Goal: Check status

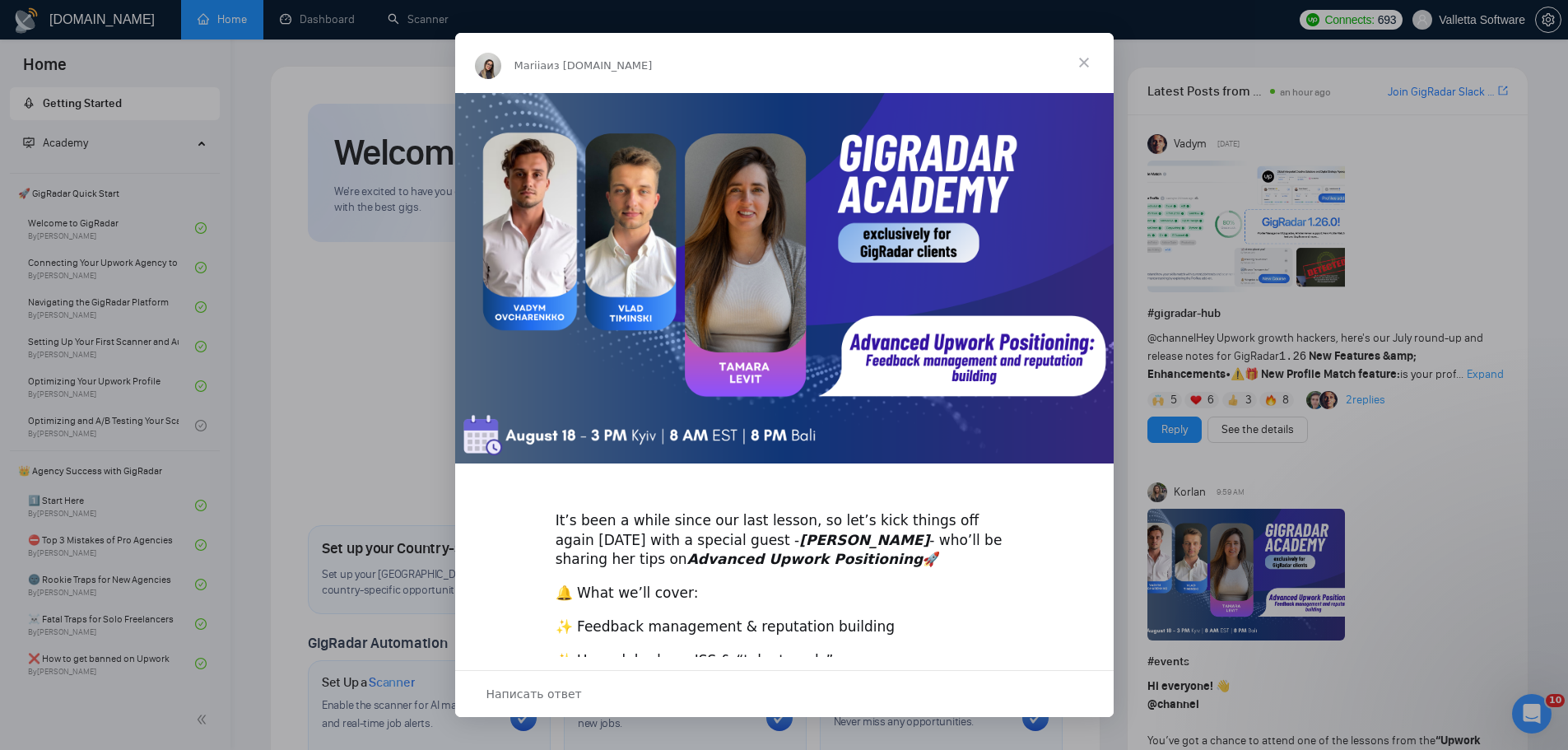
click at [1096, 53] on span "Закрыть" at bounding box center [1084, 63] width 59 height 59
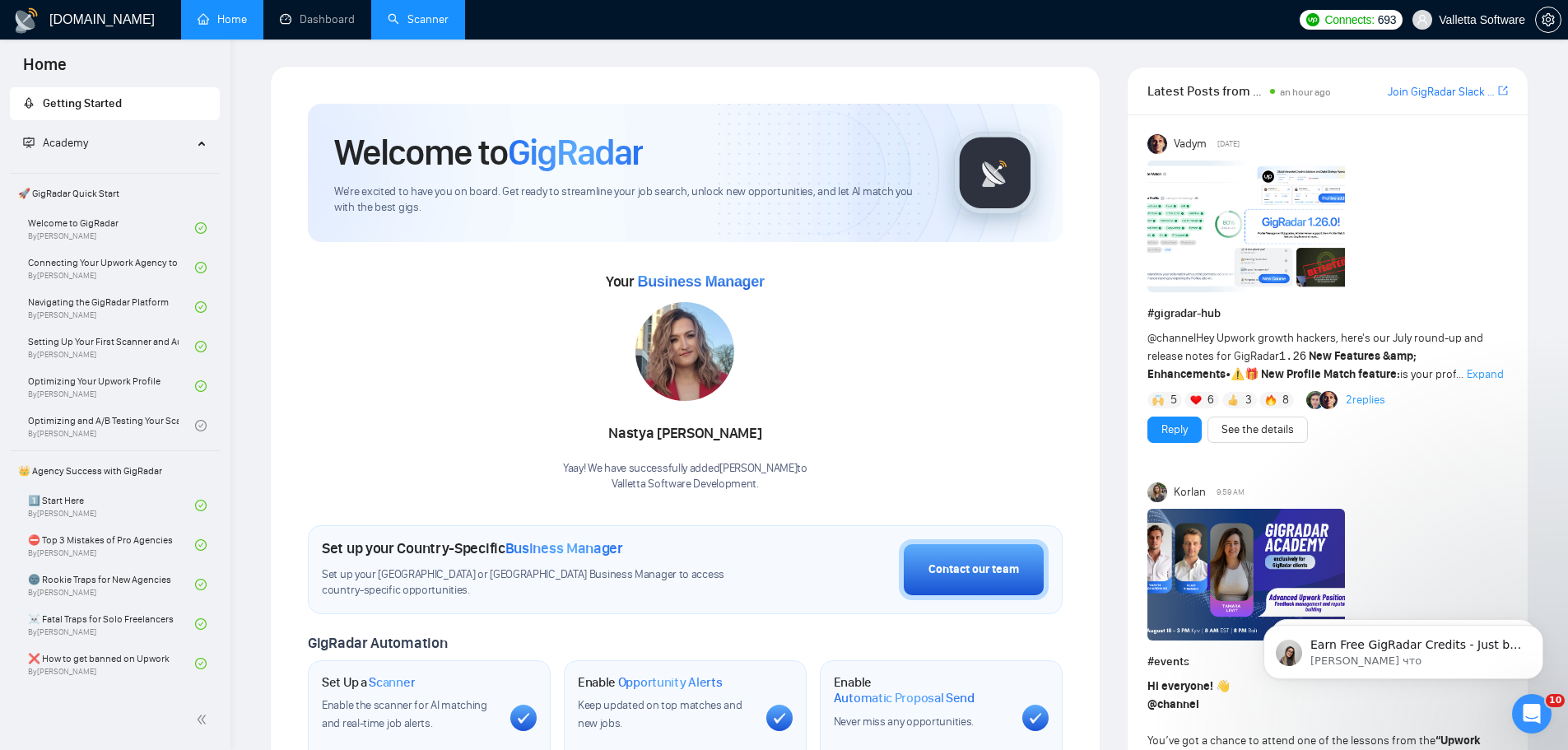
click at [387, 18] on link "Scanner" at bounding box center [418, 19] width 61 height 14
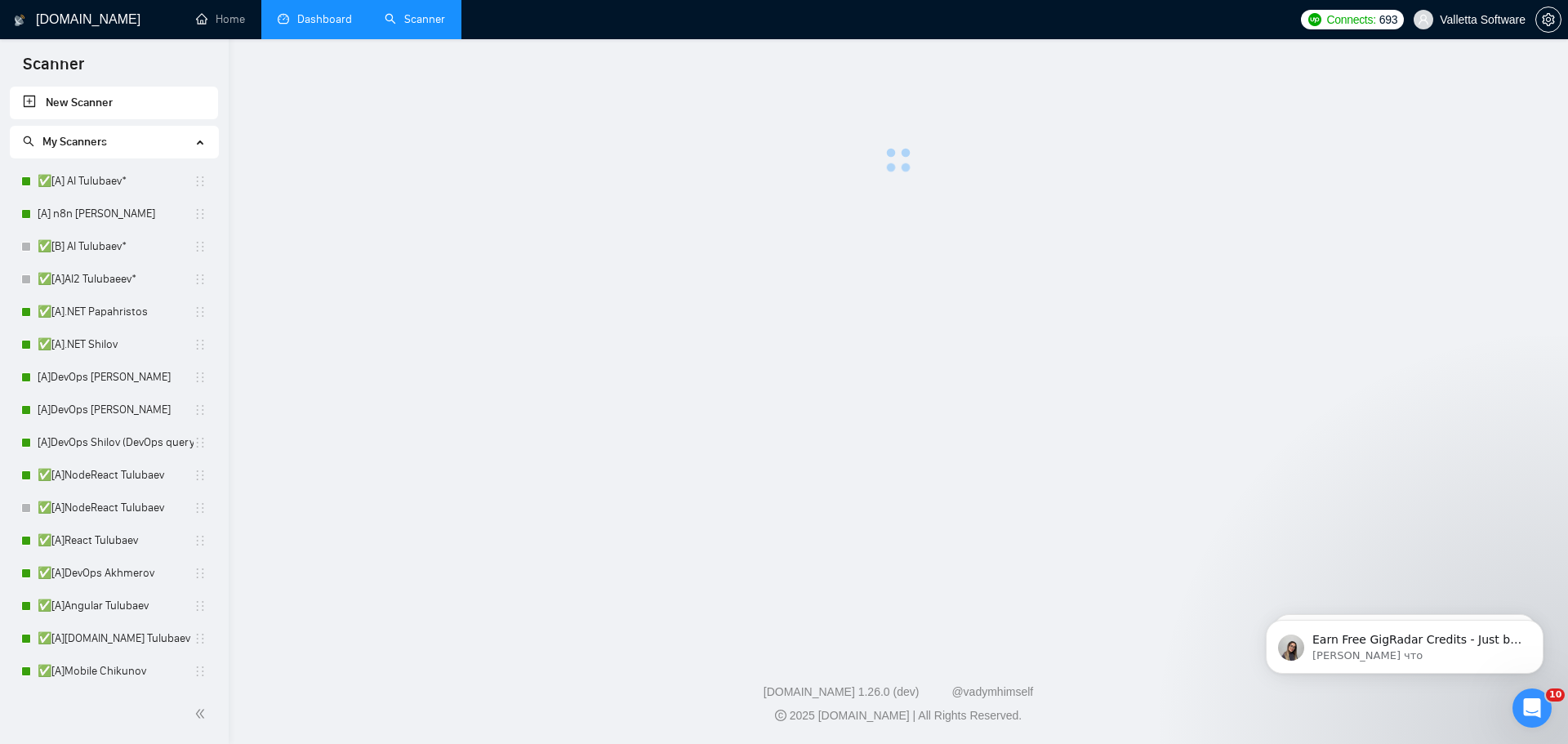
click at [328, 22] on link "Dashboard" at bounding box center [315, 19] width 75 height 14
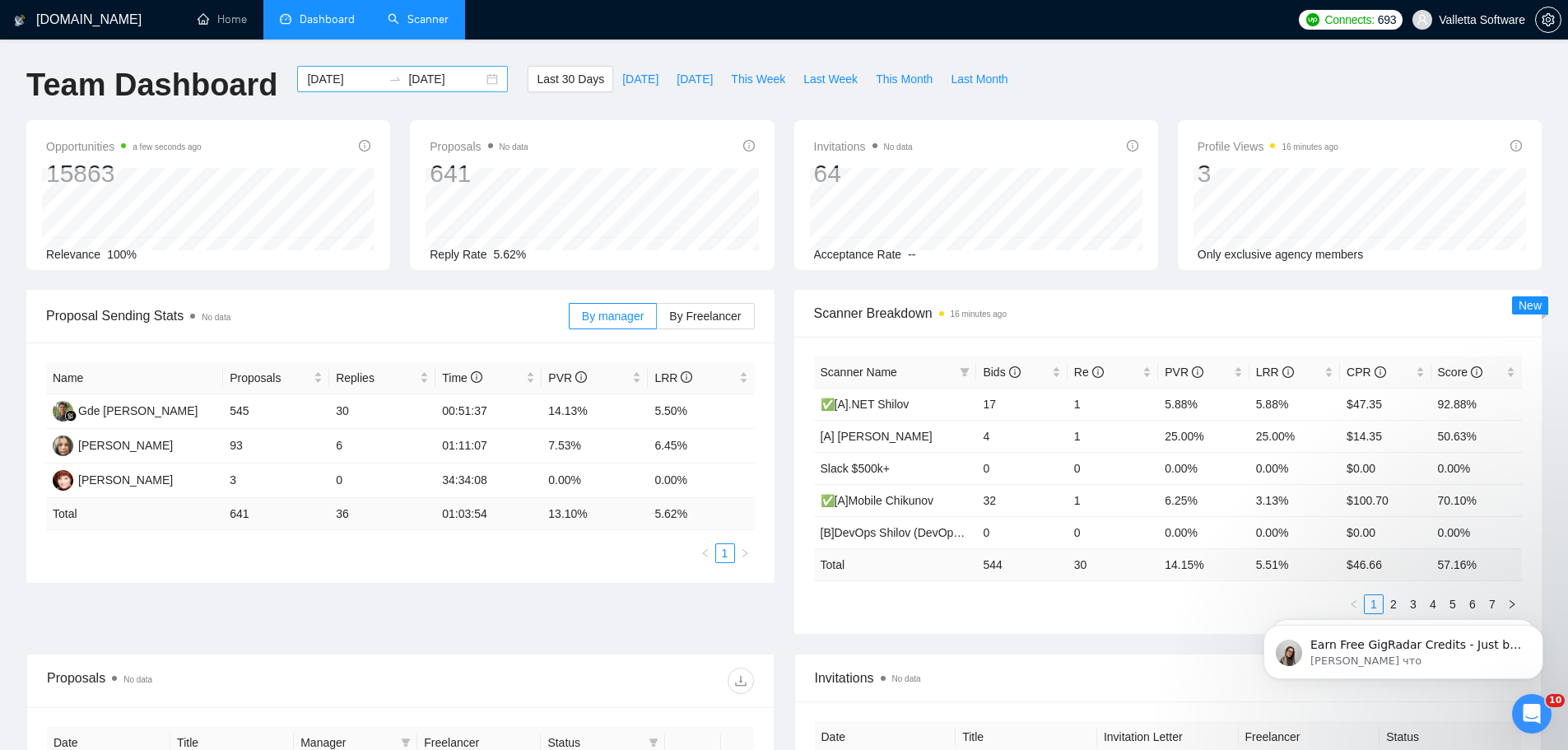
click at [311, 81] on input "[DATE]" at bounding box center [344, 78] width 75 height 18
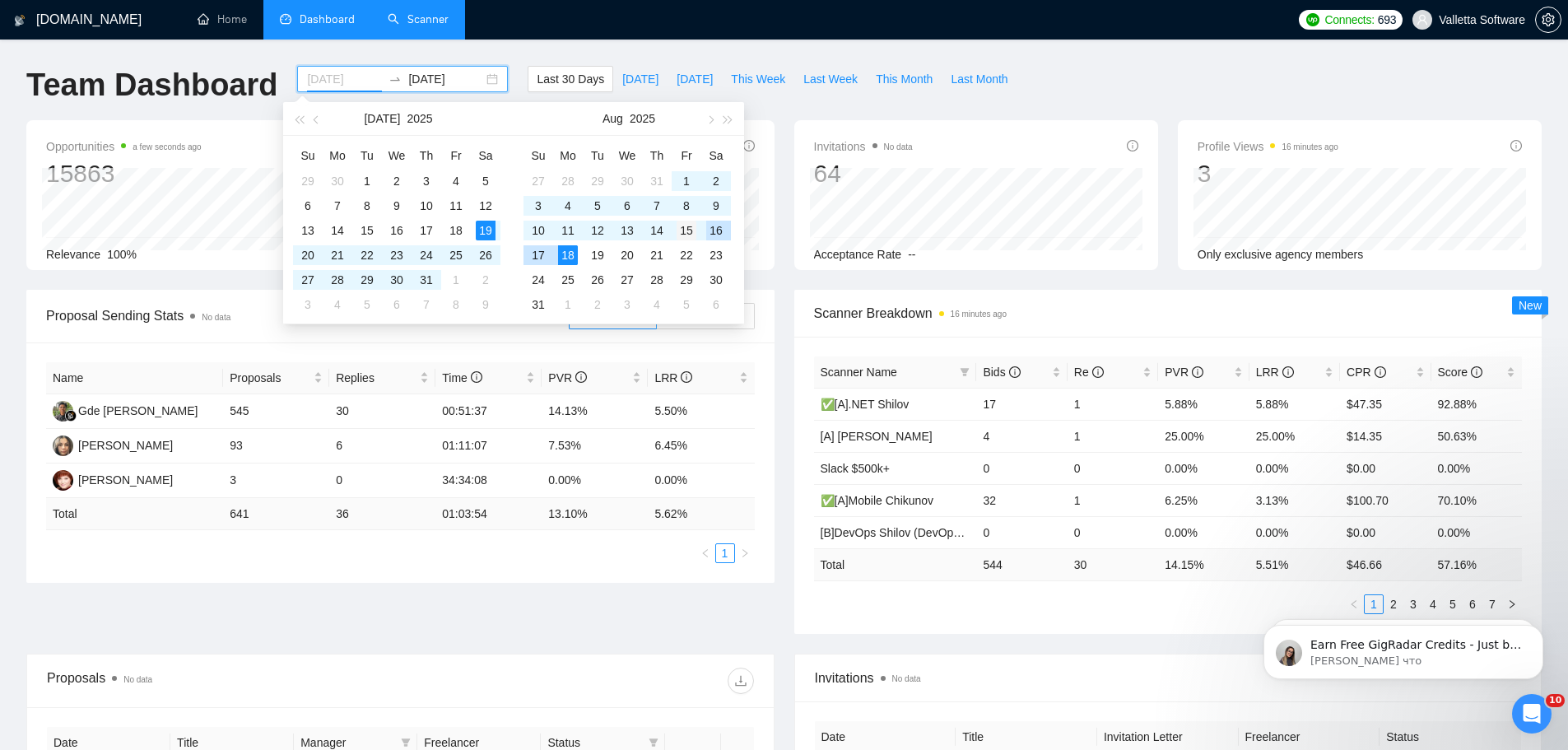
type input "[DATE]"
click at [691, 228] on div "15" at bounding box center [686, 230] width 20 height 20
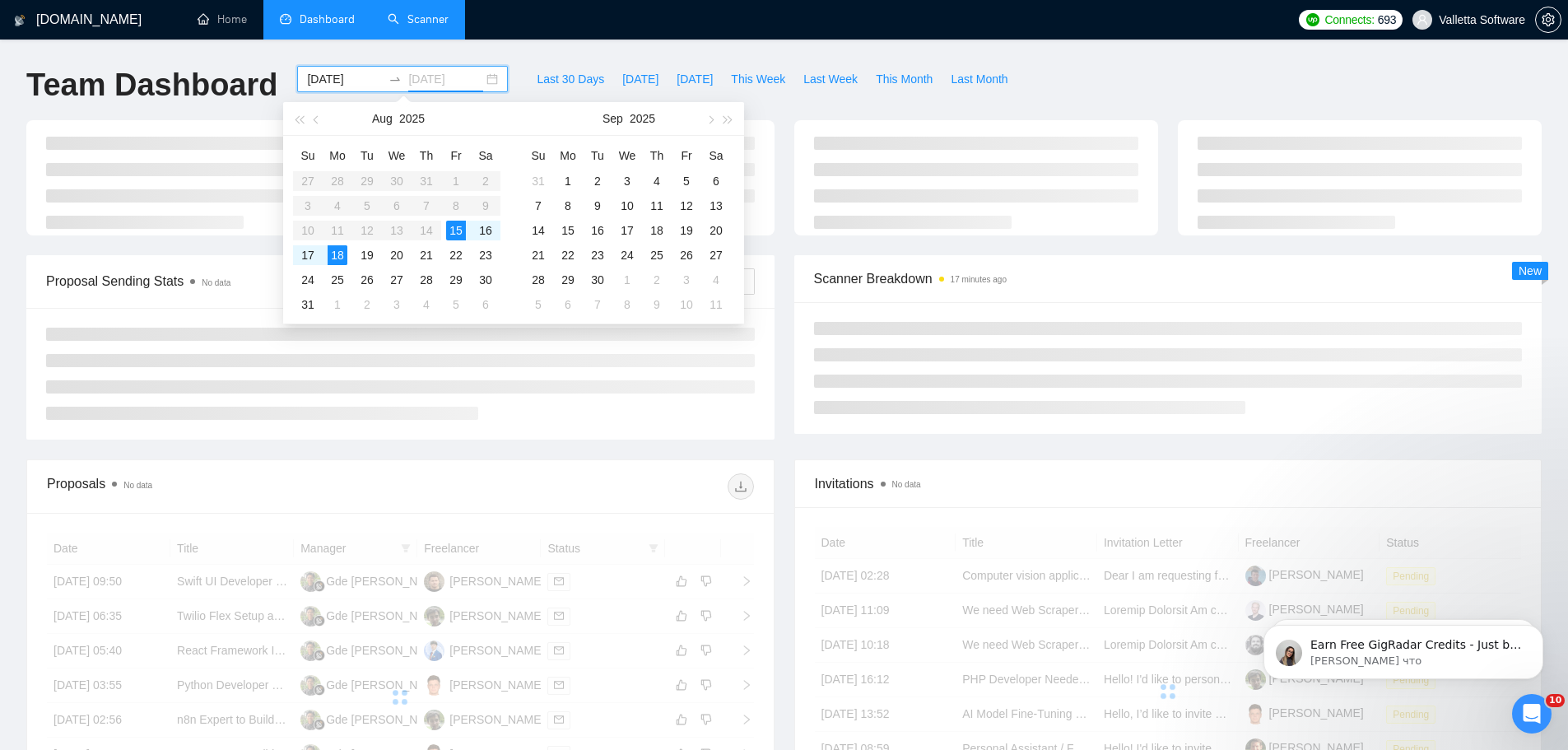
type input "[DATE]"
click at [459, 230] on div "15" at bounding box center [456, 230] width 20 height 20
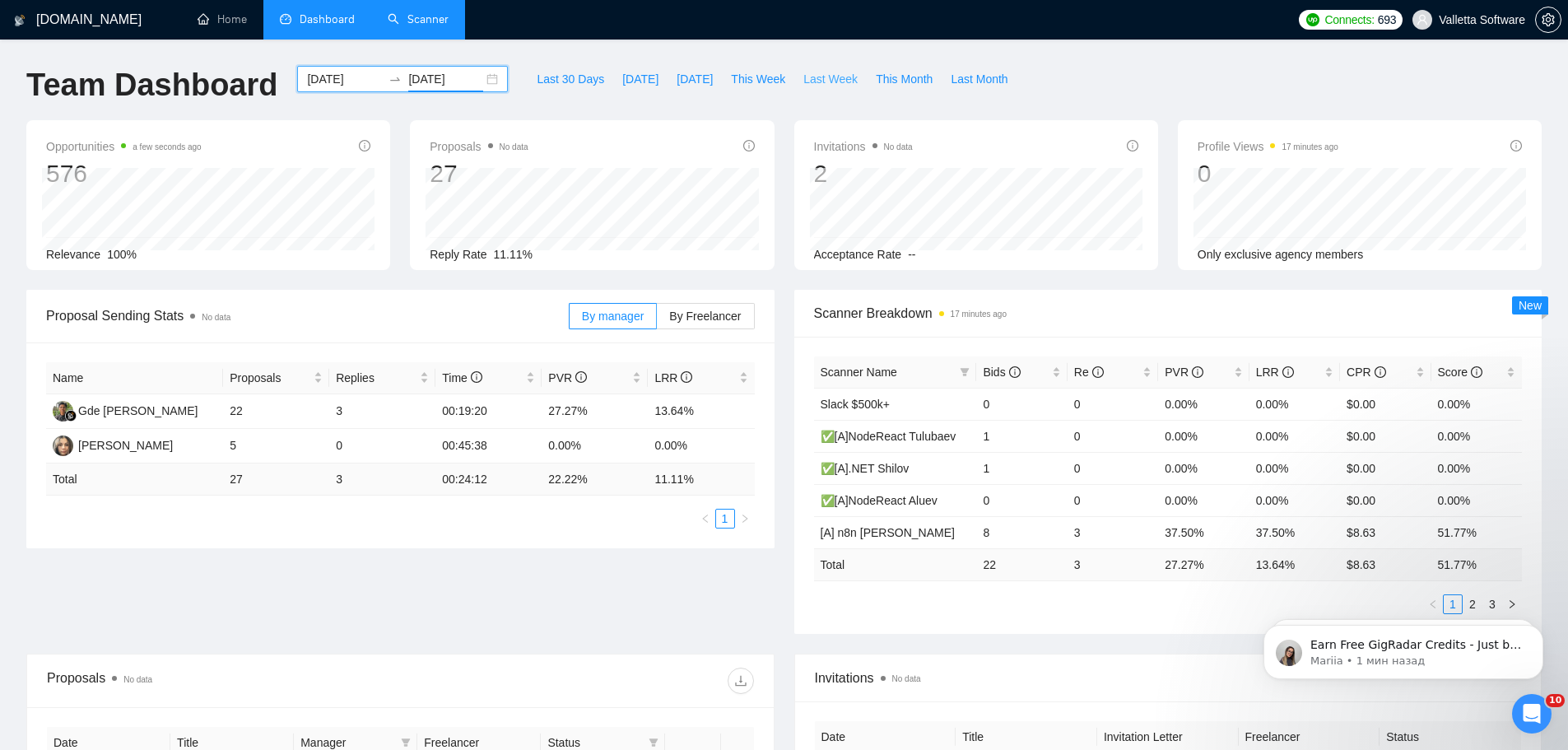
click at [804, 72] on span "Last Week" at bounding box center [830, 78] width 54 height 18
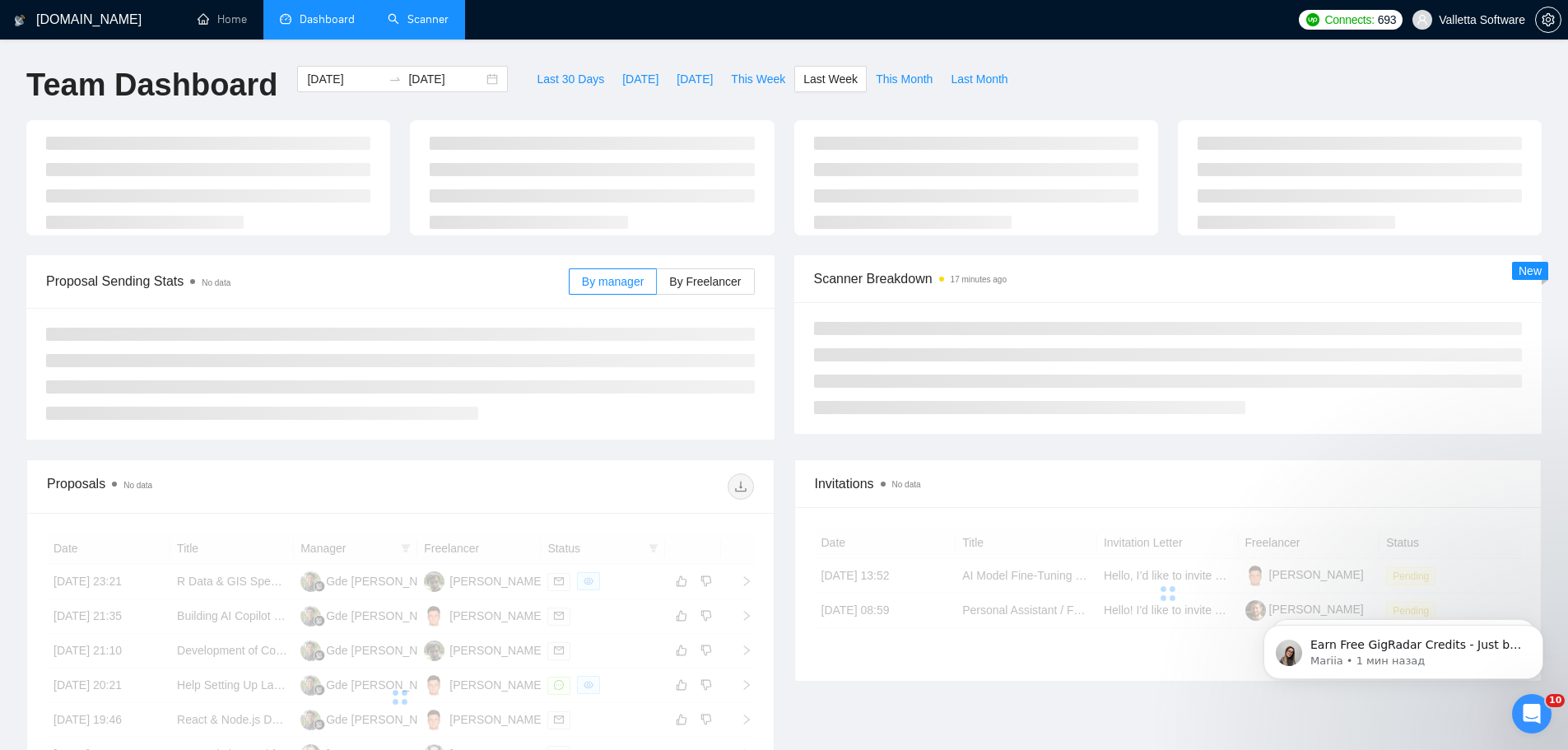
type input "[DATE]"
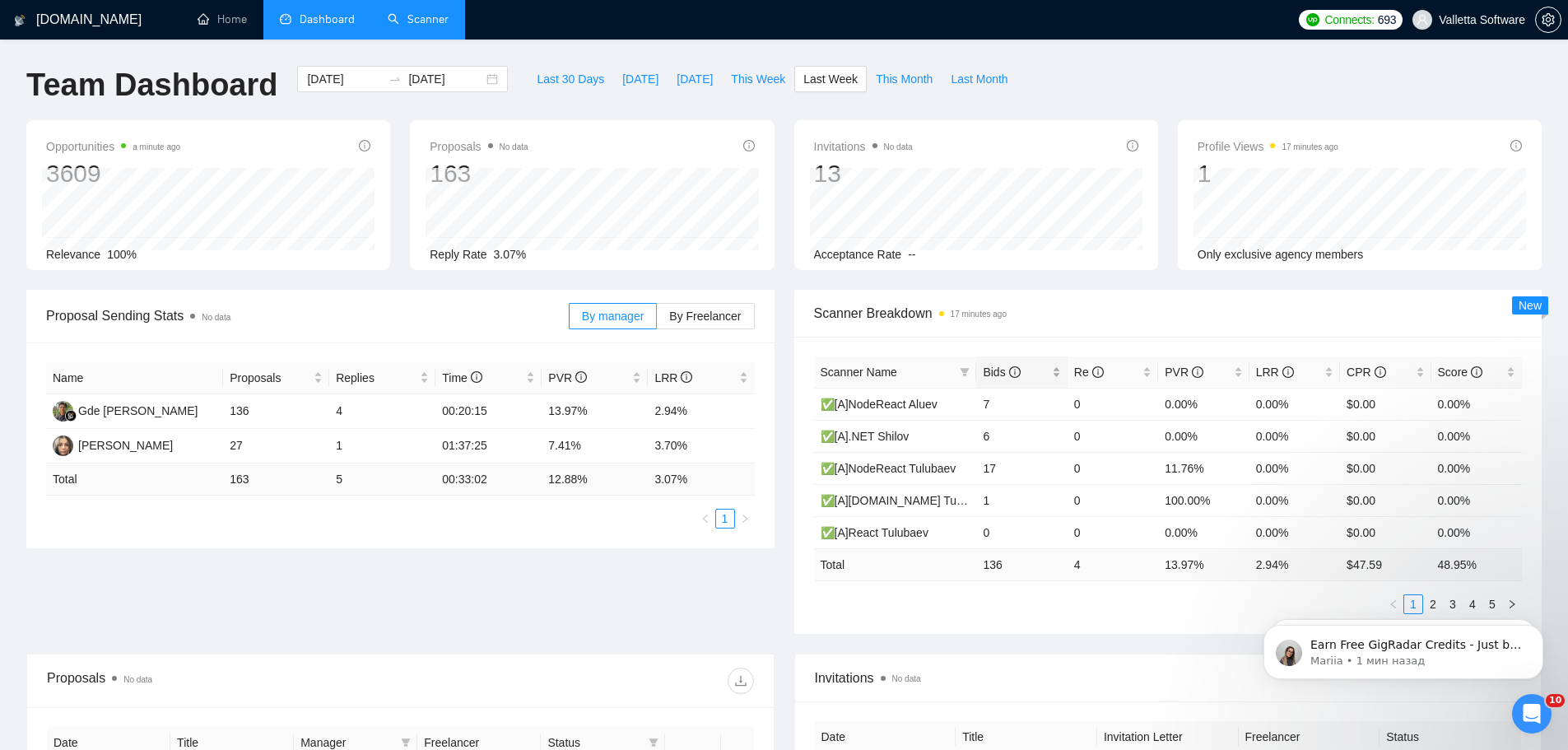
drag, startPoint x: 1022, startPoint y: 385, endPoint x: 1012, endPoint y: 377, distance: 12.8
click at [1018, 381] on div "Bids" at bounding box center [1021, 371] width 77 height 18
click at [1011, 377] on icon "info-circle" at bounding box center [1015, 372] width 11 height 11
drag, startPoint x: 574, startPoint y: 420, endPoint x: 544, endPoint y: 422, distance: 30.1
click at [544, 422] on td "13.97%" at bounding box center [595, 411] width 107 height 34
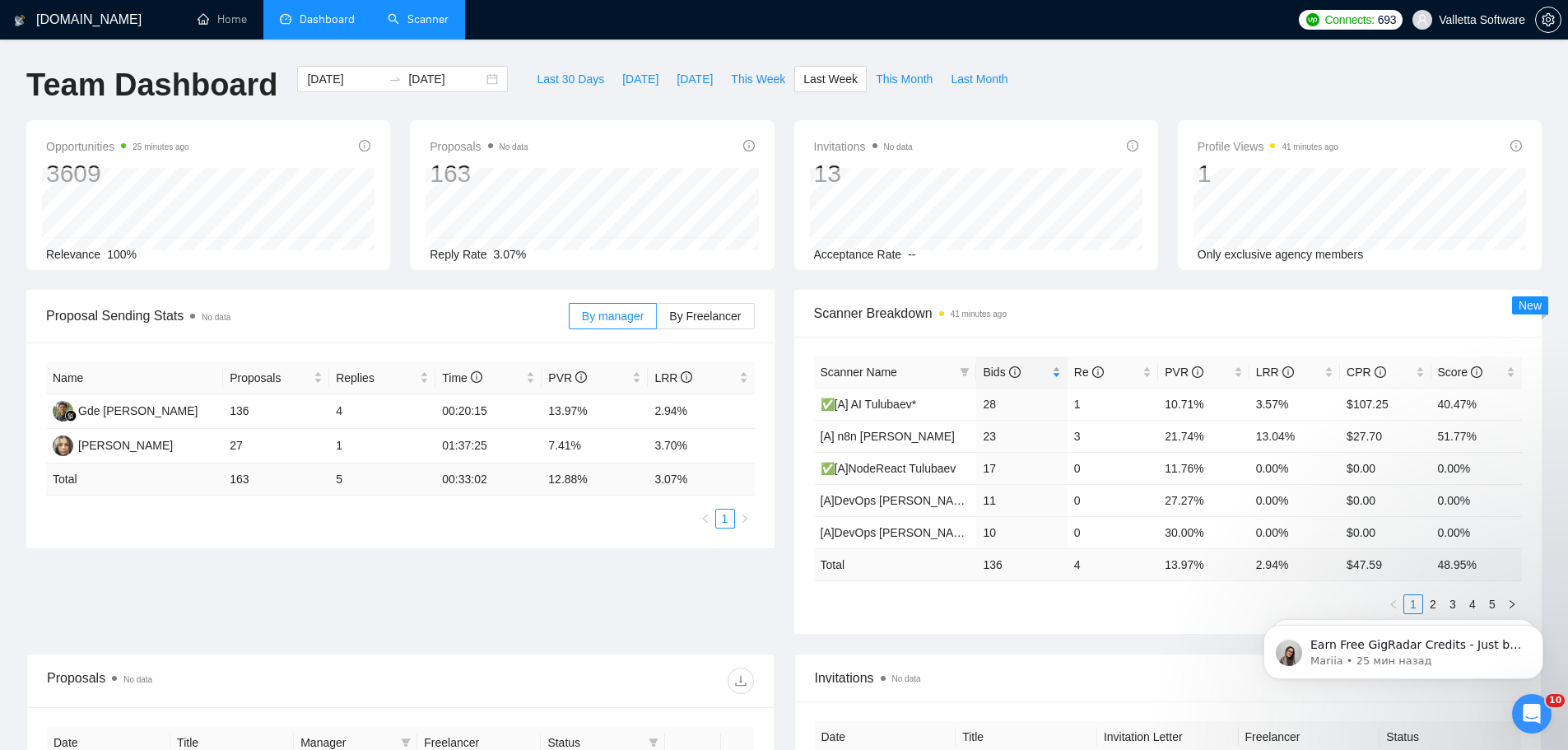
click at [1042, 365] on span "Bids" at bounding box center [1015, 371] width 65 height 18
click at [1038, 367] on span "Bids" at bounding box center [1015, 371] width 65 height 18
click at [436, 27] on link "Scanner" at bounding box center [418, 19] width 61 height 14
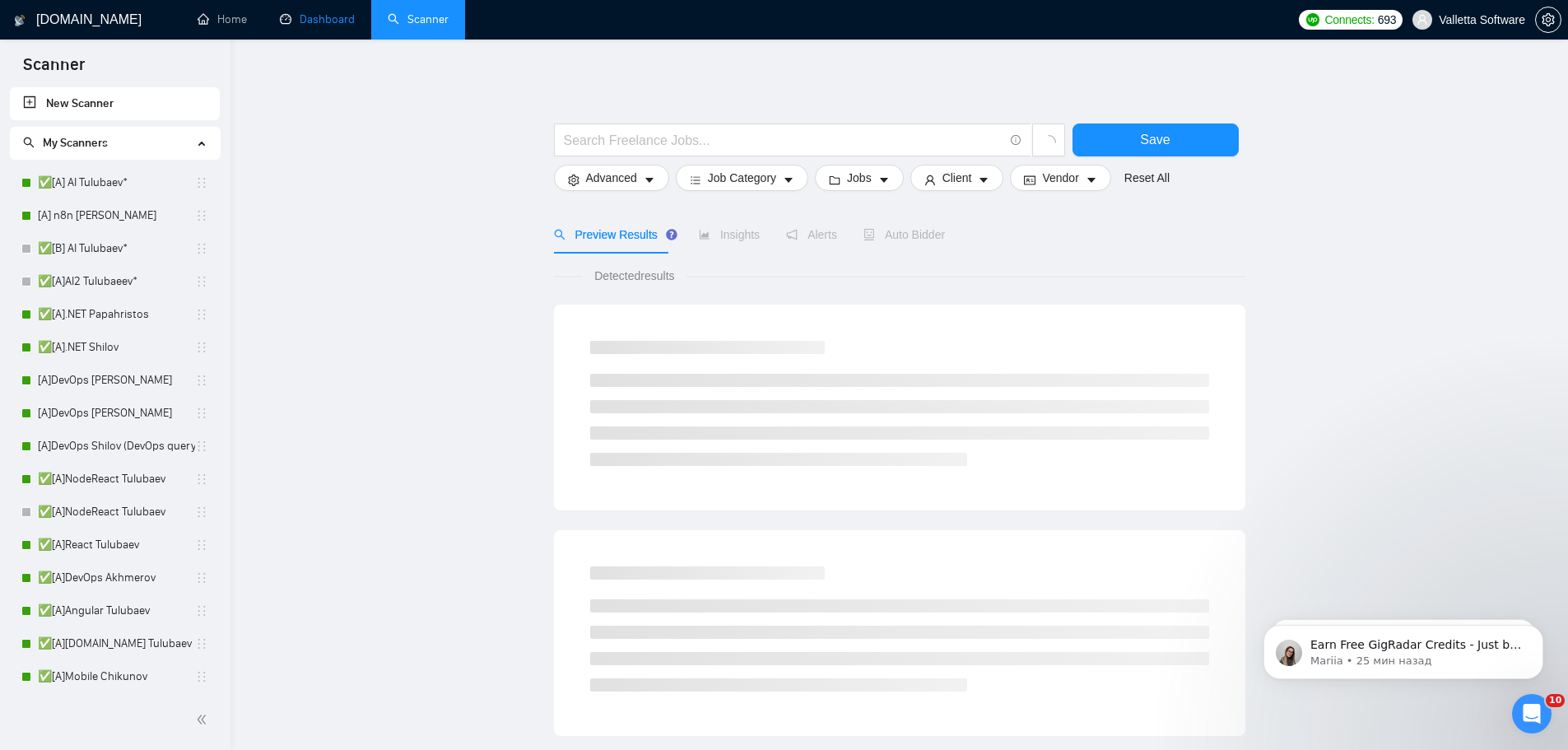
click at [318, 27] on link "Dashboard" at bounding box center [317, 19] width 75 height 14
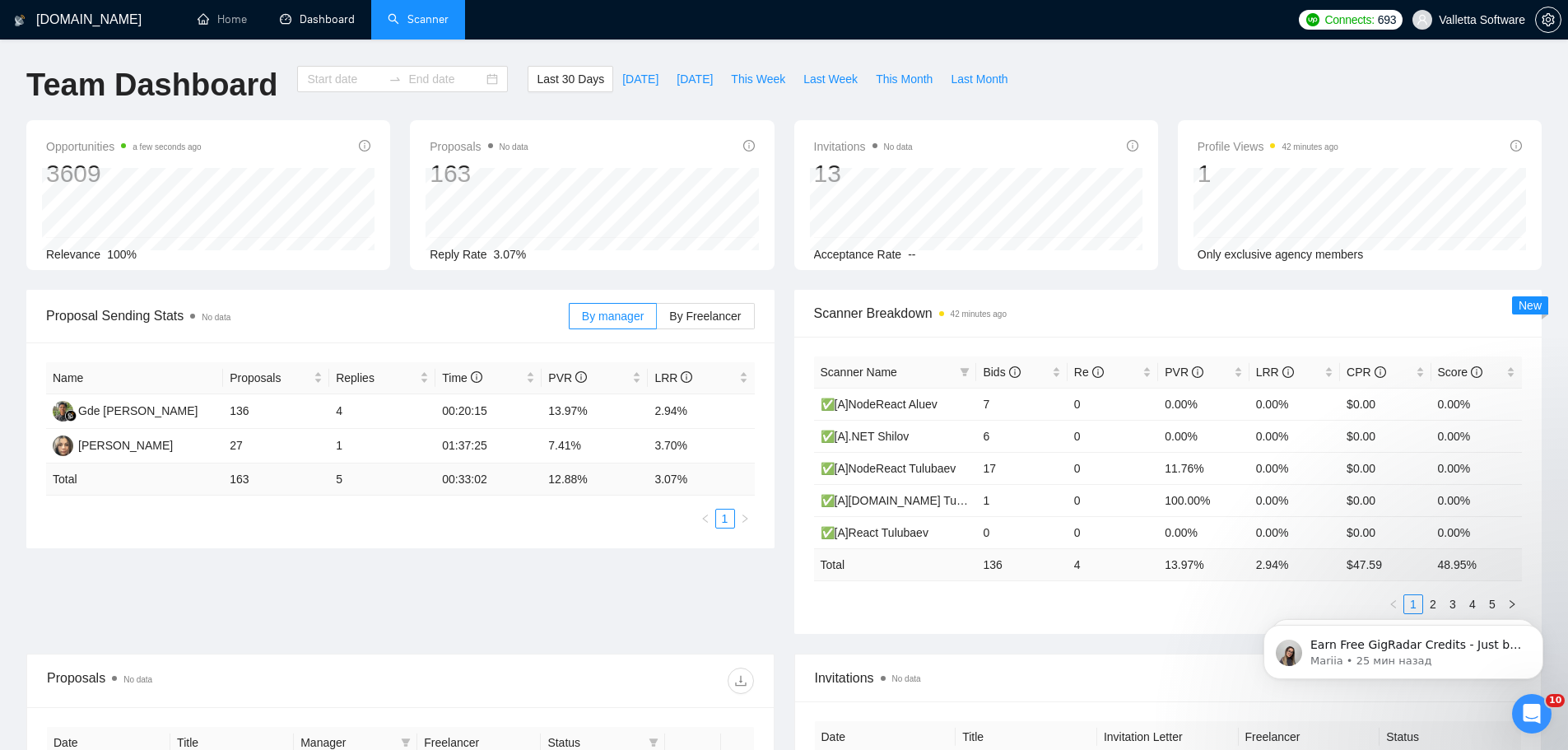
type input "[DATE]"
